Goal: Information Seeking & Learning: Check status

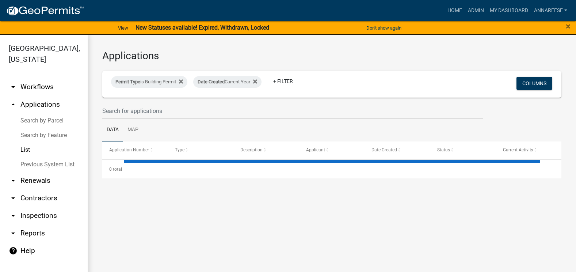
select select "3: 100"
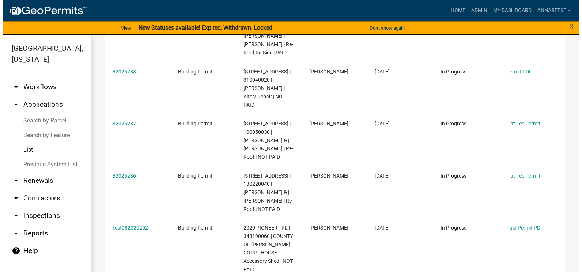
scroll to position [146, 0]
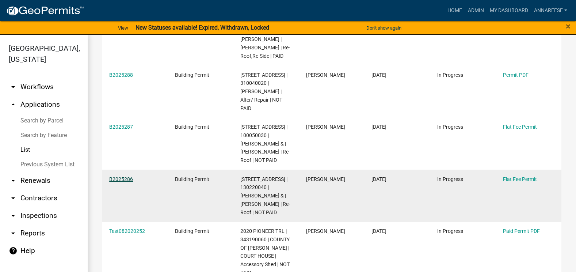
click at [116, 180] on link "B2025286" at bounding box center [121, 179] width 24 height 6
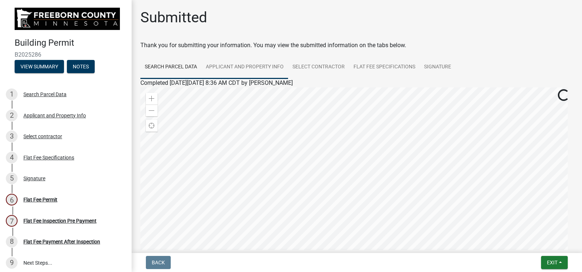
click at [225, 65] on link "Applicant and Property Info" at bounding box center [244, 67] width 87 height 23
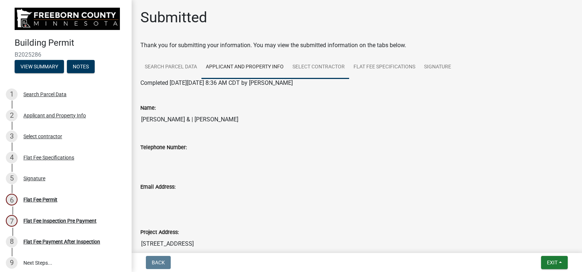
click at [297, 62] on link "Select contractor" at bounding box center [318, 67] width 61 height 23
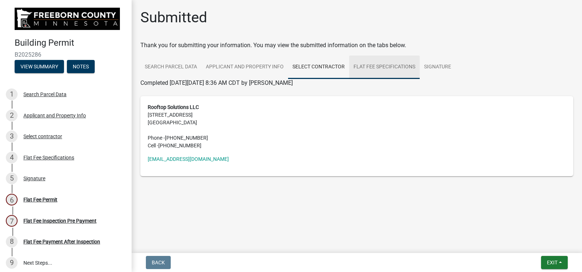
click at [370, 64] on link "Flat Fee Specifications" at bounding box center [384, 67] width 71 height 23
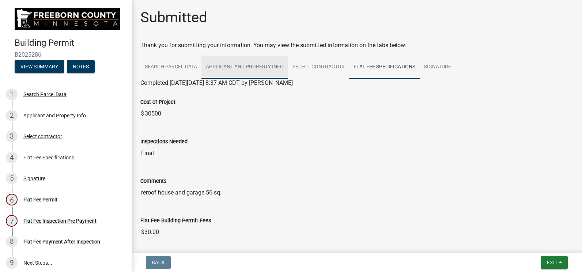
click at [257, 58] on link "Applicant and Property Info" at bounding box center [244, 67] width 87 height 23
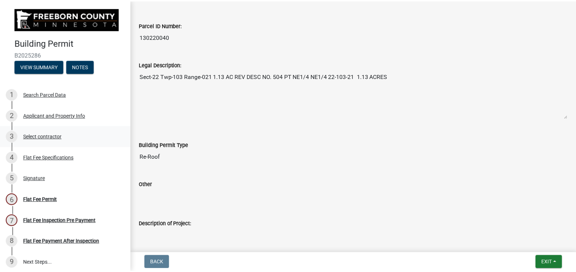
scroll to position [256, 0]
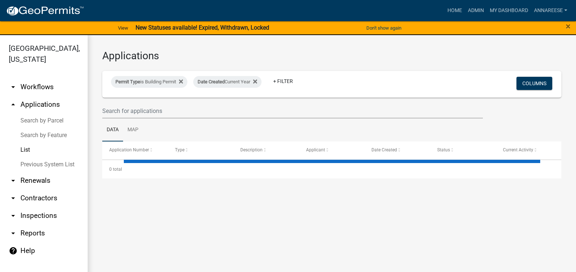
select select "3: 100"
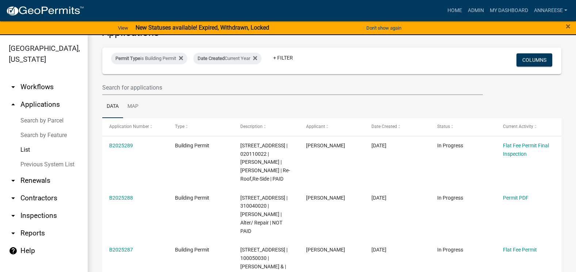
scroll to position [110, 0]
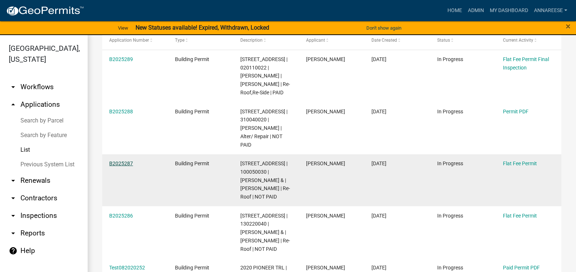
click at [124, 161] on link "B2025287" at bounding box center [121, 163] width 24 height 6
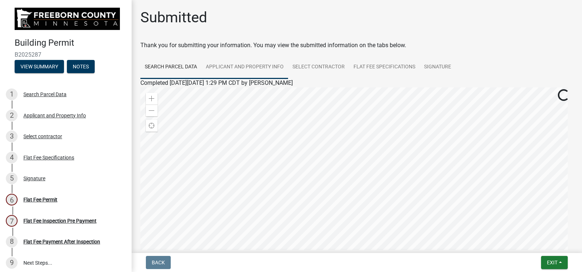
click at [243, 73] on link "Applicant and Property Info" at bounding box center [244, 67] width 87 height 23
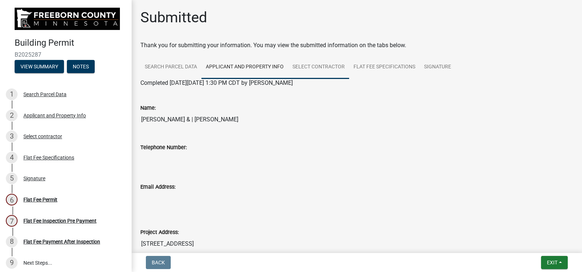
click at [317, 65] on link "Select contractor" at bounding box center [318, 67] width 61 height 23
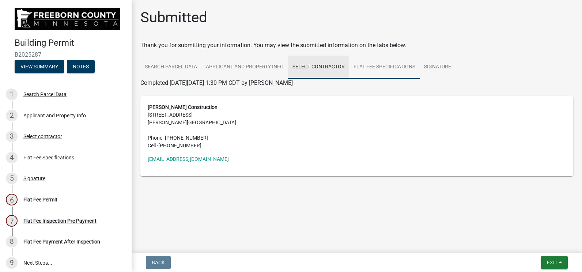
click at [368, 65] on link "Flat Fee Specifications" at bounding box center [384, 67] width 71 height 23
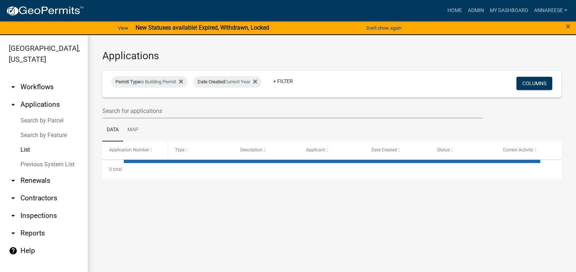
select select "3: 100"
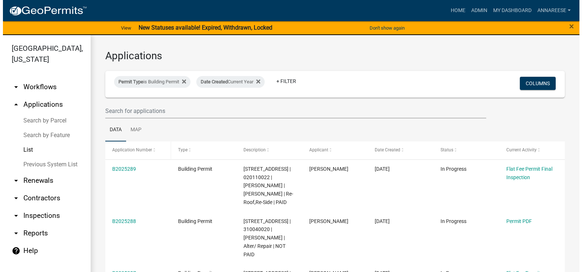
scroll to position [73, 0]
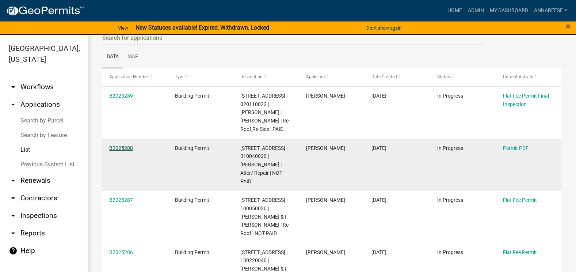
click at [116, 145] on link "B2025288" at bounding box center [121, 148] width 24 height 6
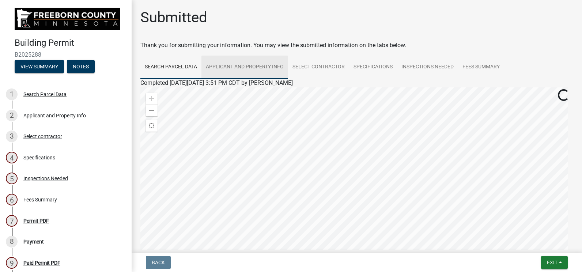
click at [259, 60] on link "Applicant and Property Info" at bounding box center [244, 67] width 87 height 23
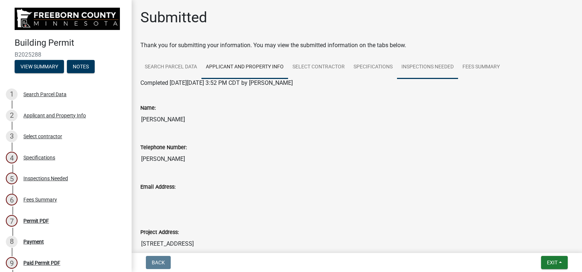
click at [423, 63] on link "Inspections Needed" at bounding box center [427, 67] width 61 height 23
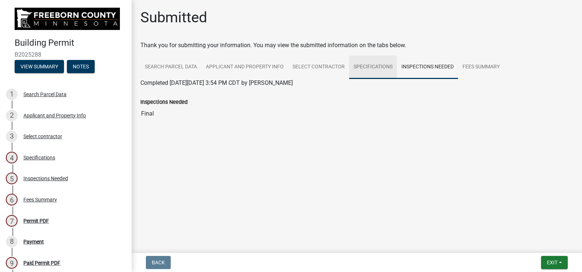
click at [366, 69] on link "Specifications" at bounding box center [373, 67] width 48 height 23
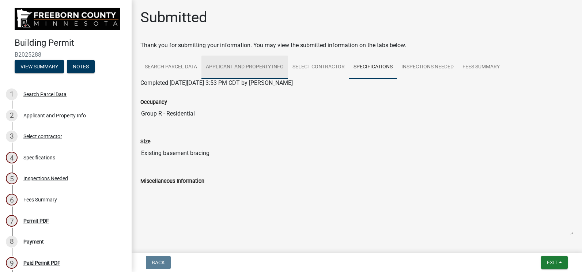
click at [241, 69] on link "Applicant and Property Info" at bounding box center [244, 67] width 87 height 23
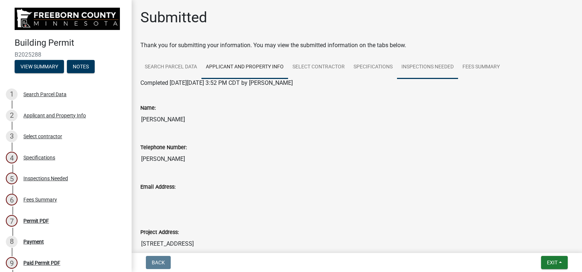
click at [420, 63] on link "Inspections Needed" at bounding box center [427, 67] width 61 height 23
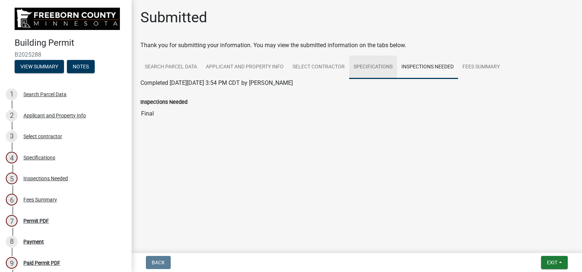
click at [389, 67] on link "Specifications" at bounding box center [373, 67] width 48 height 23
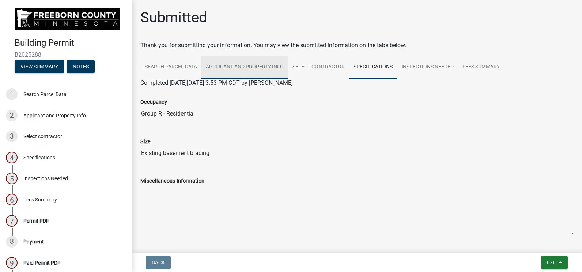
click at [219, 73] on link "Applicant and Property Info" at bounding box center [244, 67] width 87 height 23
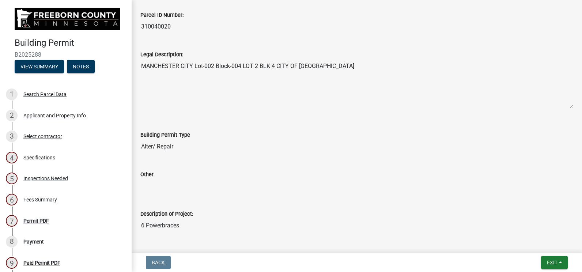
scroll to position [292, 0]
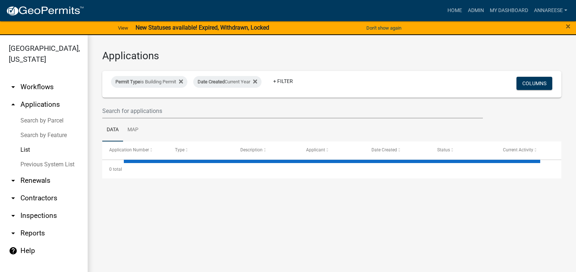
select select "3: 100"
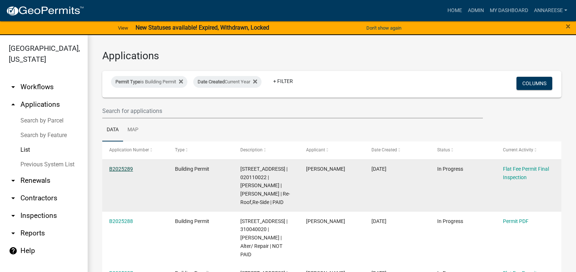
click at [128, 168] on link "B2025289" at bounding box center [121, 169] width 24 height 6
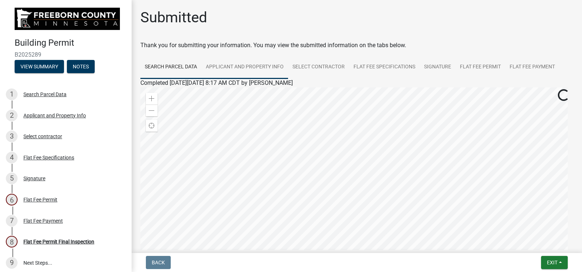
click at [232, 67] on link "Applicant and Property Info" at bounding box center [244, 67] width 87 height 23
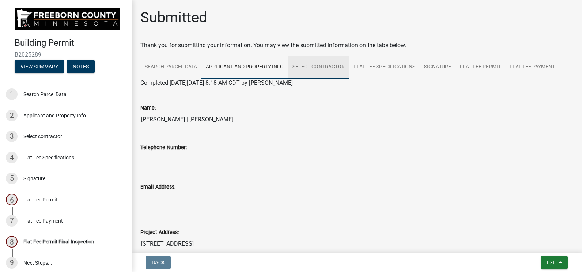
click at [319, 56] on link "Select contractor" at bounding box center [318, 67] width 61 height 23
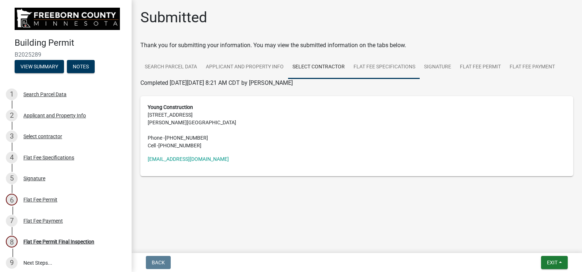
click at [387, 70] on link "Flat Fee Specifications" at bounding box center [384, 67] width 71 height 23
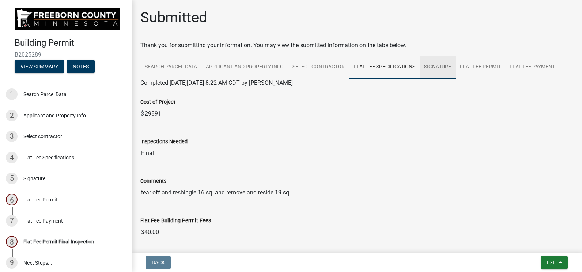
click at [432, 69] on link "Signature" at bounding box center [438, 67] width 36 height 23
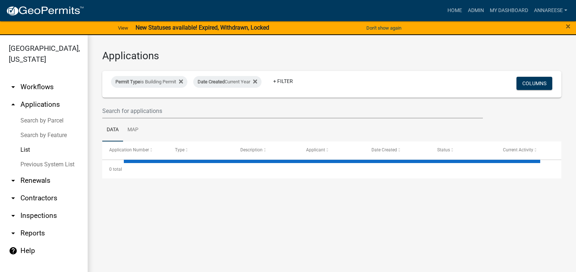
select select "3: 100"
